Goal: Navigation & Orientation: Find specific page/section

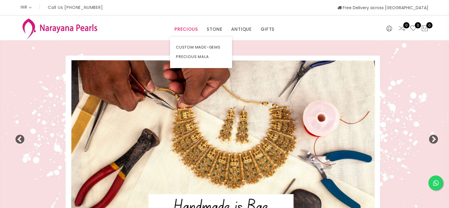
click at [197, 31] on link "PRECIOUS" at bounding box center [185, 29] width 23 height 9
click at [197, 45] on link "CUSTOM MADE-GEMS" at bounding box center [201, 47] width 50 height 9
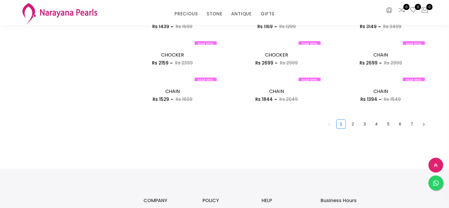
scroll to position [851, 0]
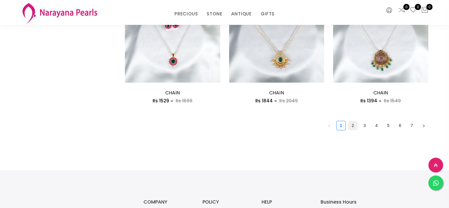
click at [353, 126] on link "2" at bounding box center [352, 125] width 9 height 9
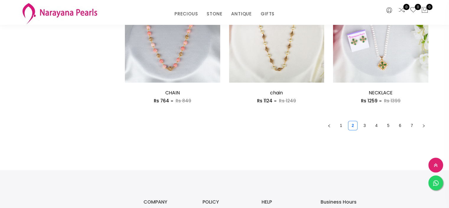
scroll to position [881, 0]
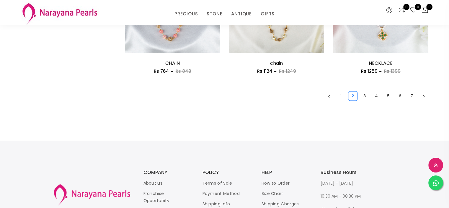
click at [359, 96] on ul "1 2 3 4 5 6 7" at bounding box center [276, 95] width 303 height 9
click at [360, 96] on link "3" at bounding box center [364, 95] width 9 height 9
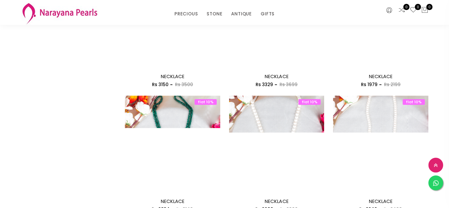
scroll to position [502, 0]
